Goal: Check status: Check status

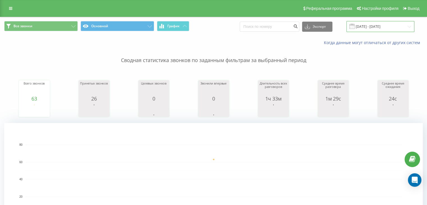
click at [374, 24] on input "[DATE] - [DATE]" at bounding box center [381, 26] width 68 height 11
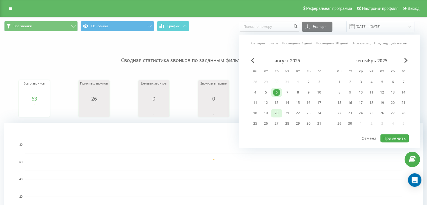
click at [276, 113] on div "20" at bounding box center [276, 113] width 7 height 7
click at [288, 114] on div "21" at bounding box center [287, 113] width 7 height 7
click at [274, 112] on div "20" at bounding box center [276, 113] width 7 height 7
click at [289, 112] on div "21" at bounding box center [287, 113] width 7 height 7
click at [278, 111] on div "20" at bounding box center [276, 113] width 7 height 7
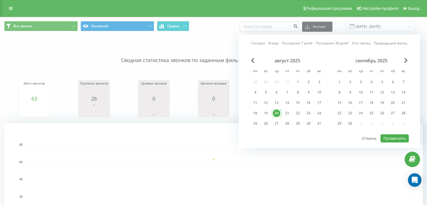
click at [278, 111] on div "20" at bounding box center [276, 113] width 7 height 7
click at [288, 112] on div "21" at bounding box center [287, 113] width 7 height 7
click at [390, 137] on button "Применить" at bounding box center [395, 138] width 28 height 8
type input "[DATE] - [DATE]"
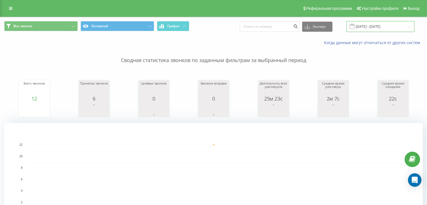
click at [381, 25] on input "[DATE] - [DATE]" at bounding box center [381, 26] width 68 height 11
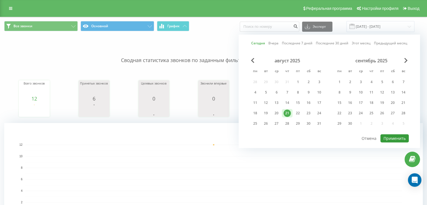
click at [395, 134] on button "Применить" at bounding box center [395, 138] width 28 height 8
